Goal: Task Accomplishment & Management: Complete application form

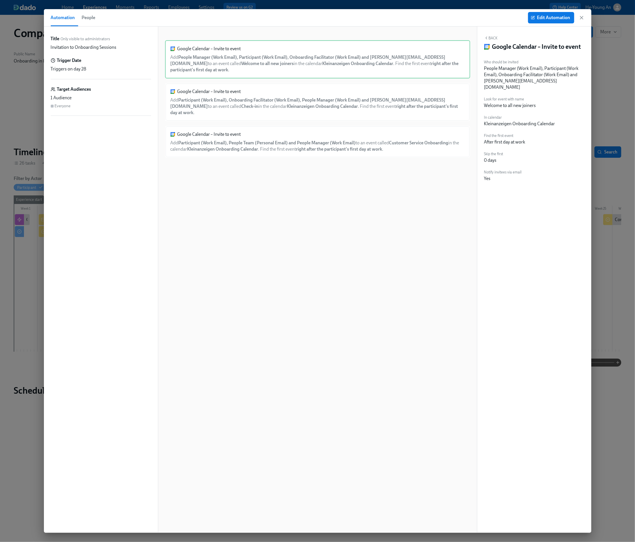
click at [582, 17] on icon "button" at bounding box center [582, 18] width 6 height 6
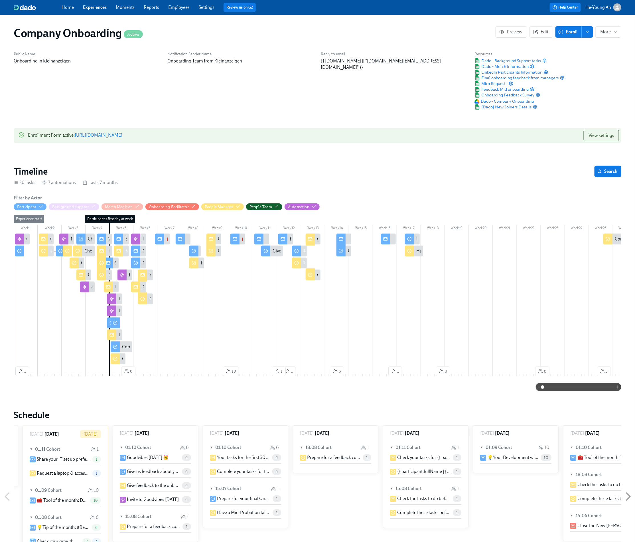
scroll to position [0, 17479]
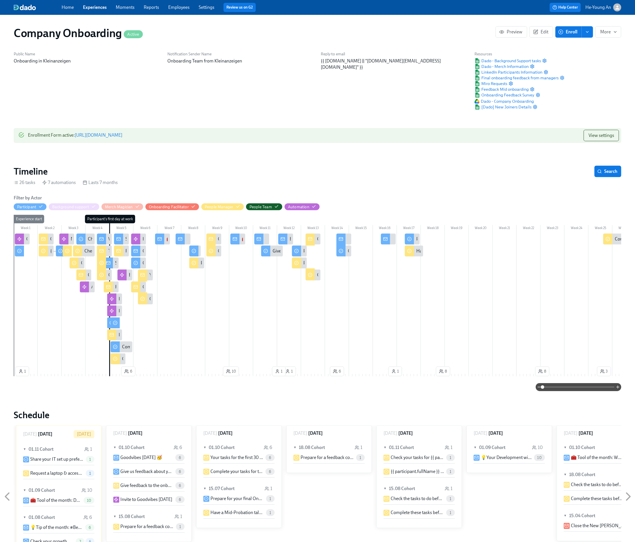
click at [103, 8] on link "Experiences" at bounding box center [95, 7] width 24 height 5
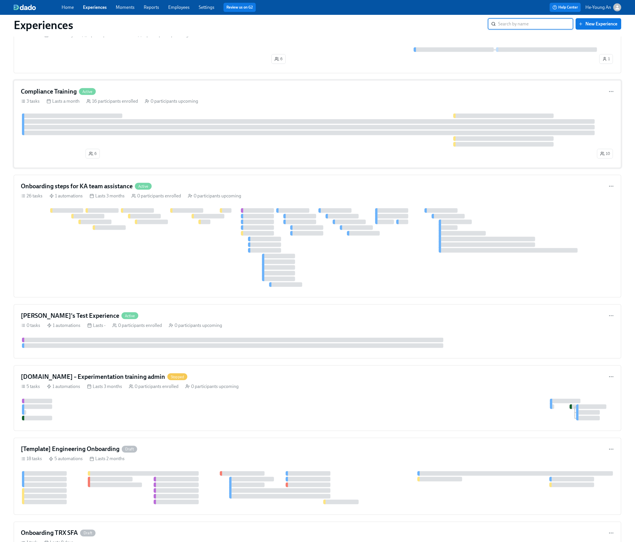
scroll to position [234, 0]
click at [186, 134] on div at bounding box center [308, 132] width 573 height 5
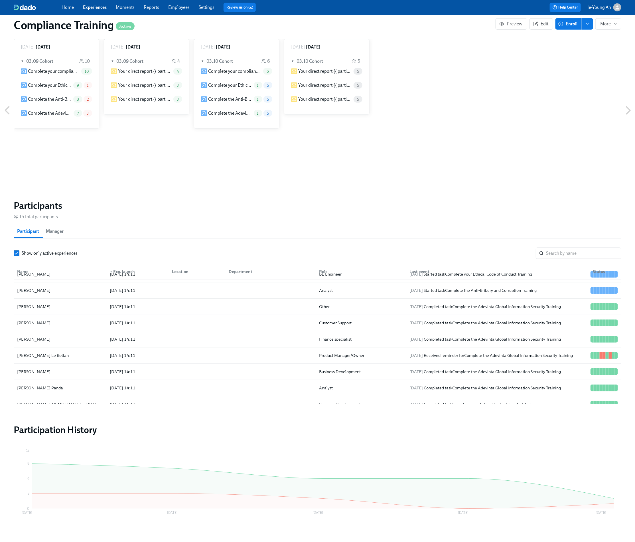
scroll to position [138, 0]
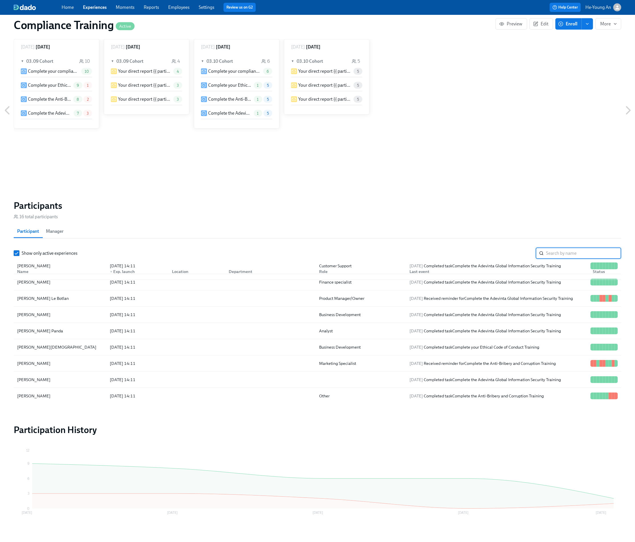
click at [565, 254] on input "search" at bounding box center [583, 253] width 75 height 11
type input "[PERSON_NAME]"
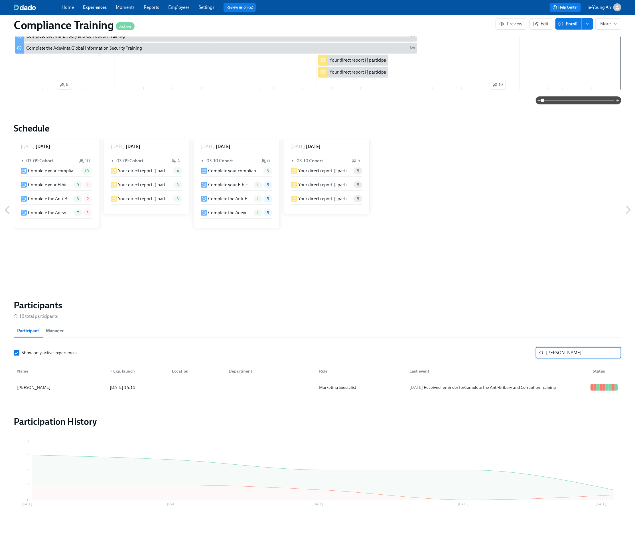
scroll to position [182, 0]
click at [39, 392] on div "[PERSON_NAME]" at bounding box center [60, 387] width 90 height 11
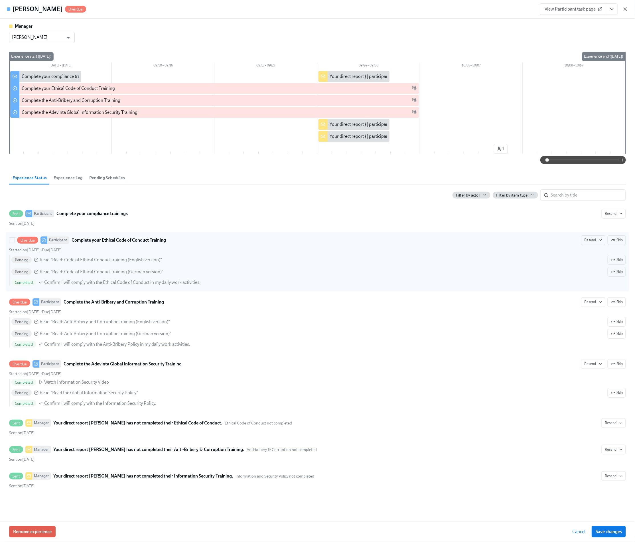
click at [199, 269] on div "Pending Read "Read: Code of Ethical Conduct training (German version)" Skip" at bounding box center [318, 272] width 615 height 10
click at [15, 243] on input "Overdue Participant Complete your Ethical Code of Conduct Training Resend Skip …" at bounding box center [11, 240] width 5 height 5
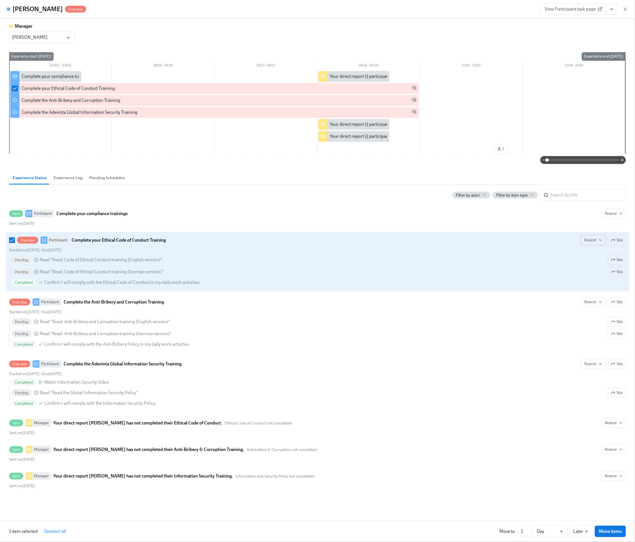
click at [599, 241] on icon "button" at bounding box center [600, 240] width 5 height 5
click at [501, 259] on div at bounding box center [317, 271] width 635 height 542
click at [127, 242] on strong "Complete your Ethical Code of Conduct Training" at bounding box center [119, 240] width 94 height 7
click at [15, 242] on input "Overdue Participant Complete your Ethical Code of Conduct Training Resend Skip …" at bounding box center [11, 240] width 5 height 5
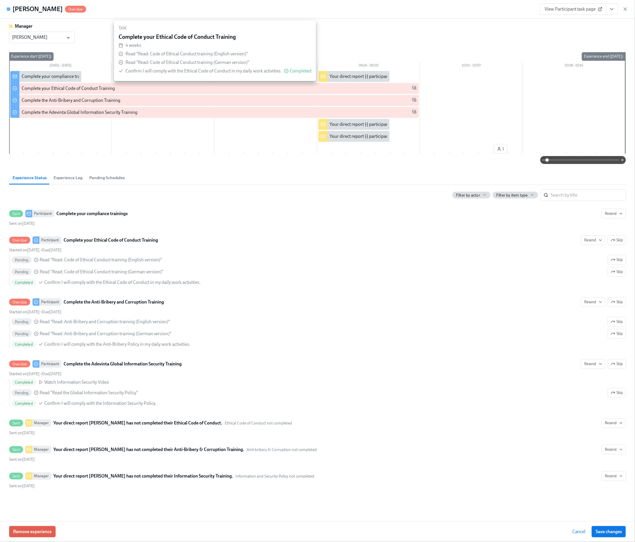
click at [55, 89] on div "Complete your Ethical Code of Conduct Training" at bounding box center [68, 88] width 93 height 6
click at [15, 88] on input "checkbox" at bounding box center [14, 88] width 5 height 5
checkbox input "true"
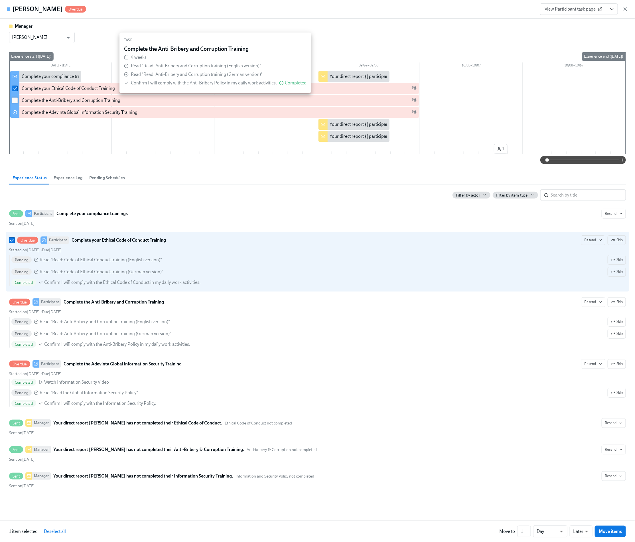
click at [16, 100] on input "checkbox" at bounding box center [14, 100] width 5 height 5
checkbox input "true"
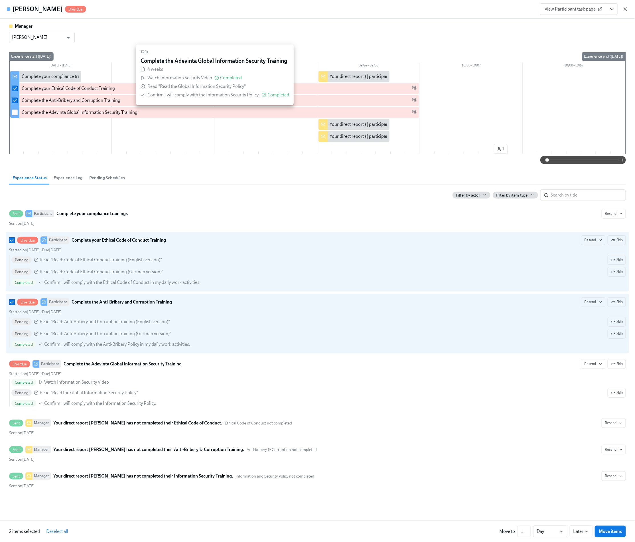
click at [13, 113] on input "checkbox" at bounding box center [14, 112] width 5 height 5
checkbox input "true"
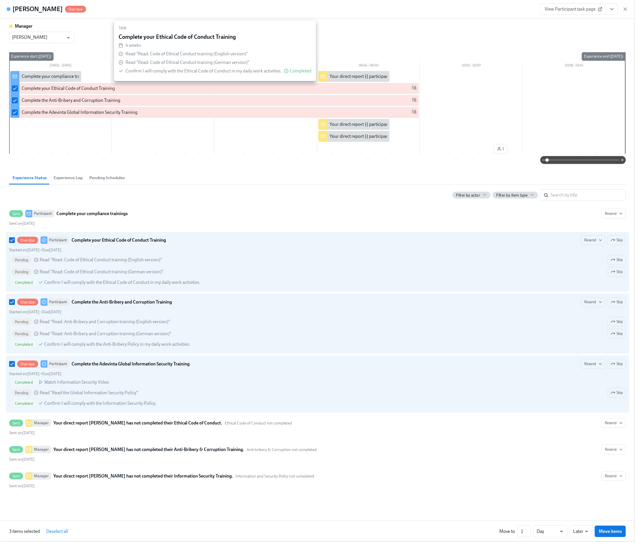
click at [50, 89] on div "Complete your Ethical Code of Conduct Training" at bounding box center [68, 88] width 93 height 6
click at [64, 90] on div "Complete your Ethical Code of Conduct Training" at bounding box center [68, 88] width 93 height 6
click at [13, 90] on input "checkbox" at bounding box center [14, 88] width 5 height 5
checkbox input "false"
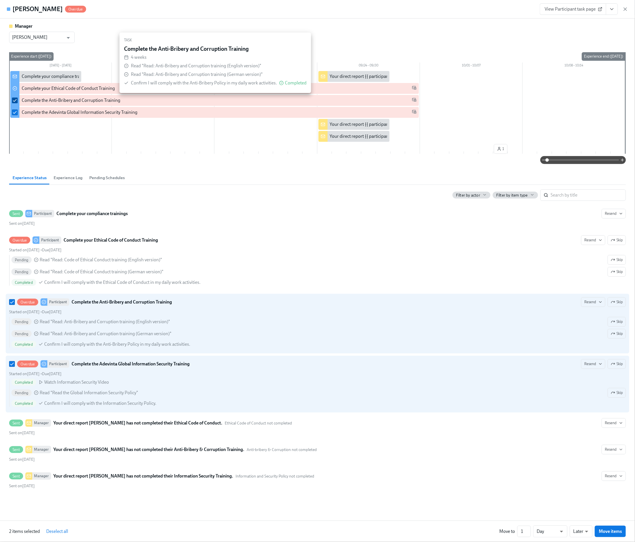
click at [13, 99] on input "checkbox" at bounding box center [14, 100] width 5 height 5
checkbox input "false"
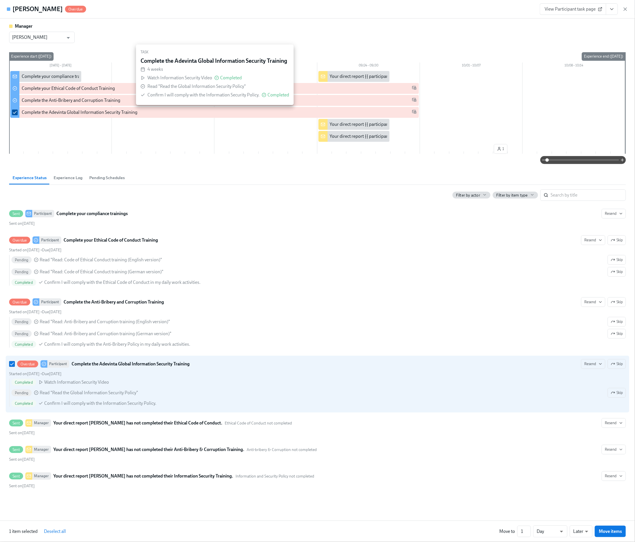
click at [17, 112] on input "checkbox" at bounding box center [14, 112] width 5 height 5
checkbox input "false"
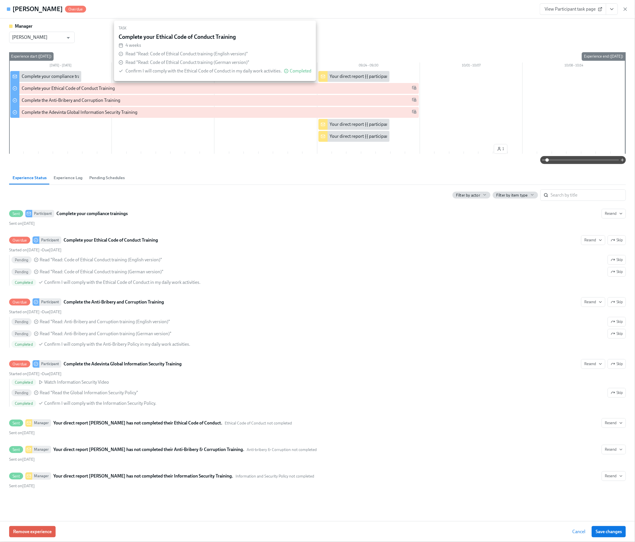
click at [54, 89] on div "Complete your Ethical Code of Conduct Training" at bounding box center [68, 88] width 93 height 6
